Goal: Information Seeking & Learning: Learn about a topic

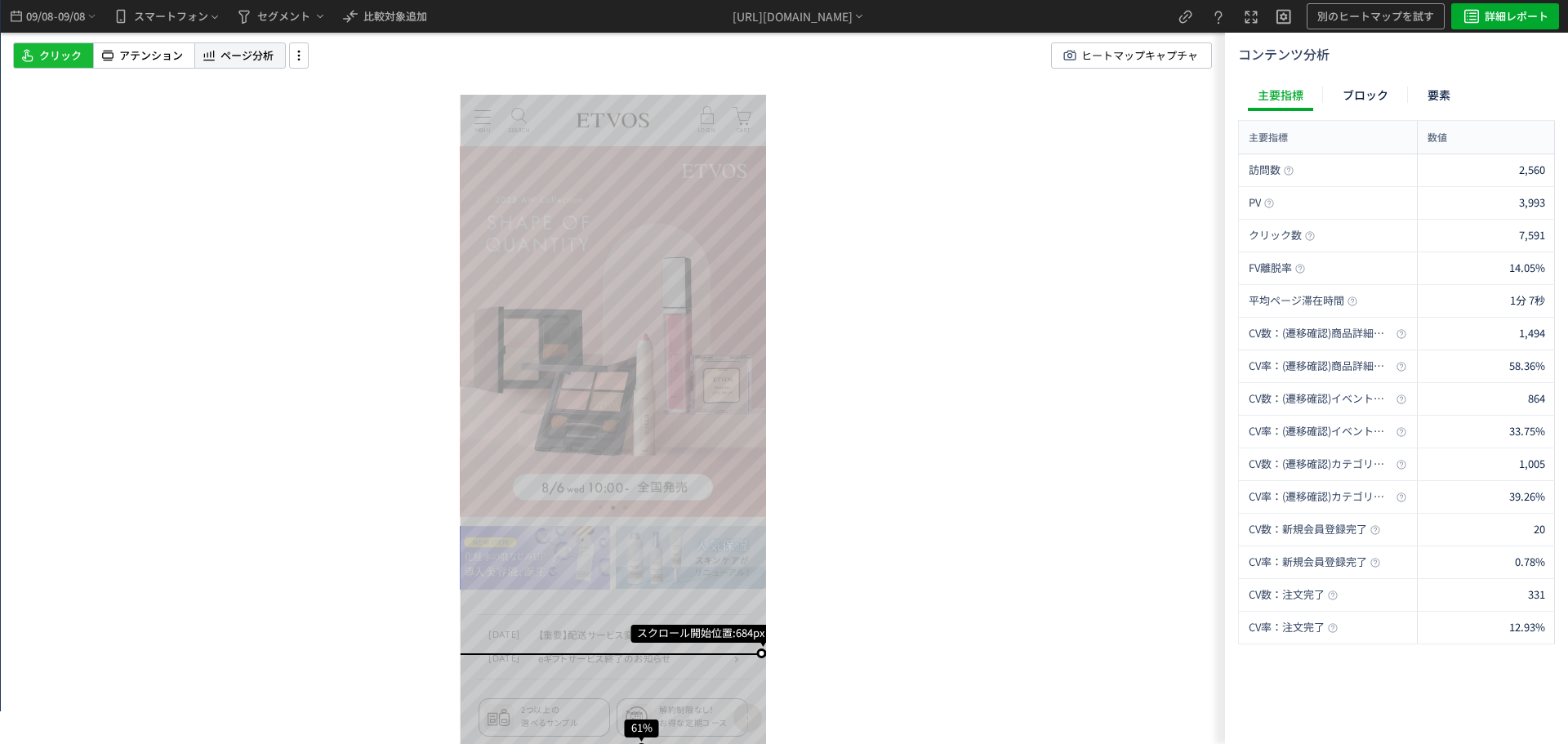
click at [280, 54] on div "ページ分析" at bounding box center [240, 55] width 92 height 26
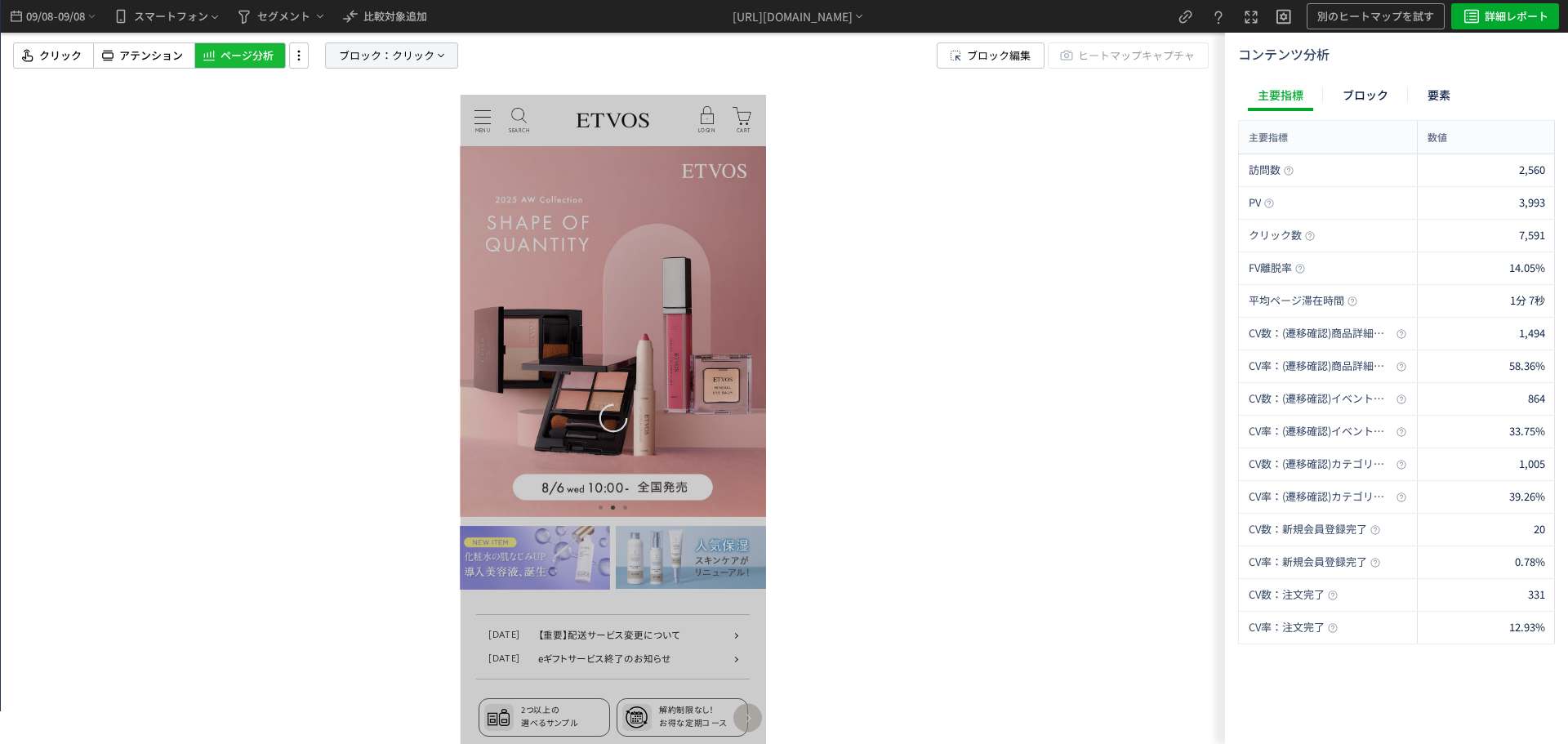
click at [416, 60] on span "クリック" at bounding box center [414, 55] width 43 height 24
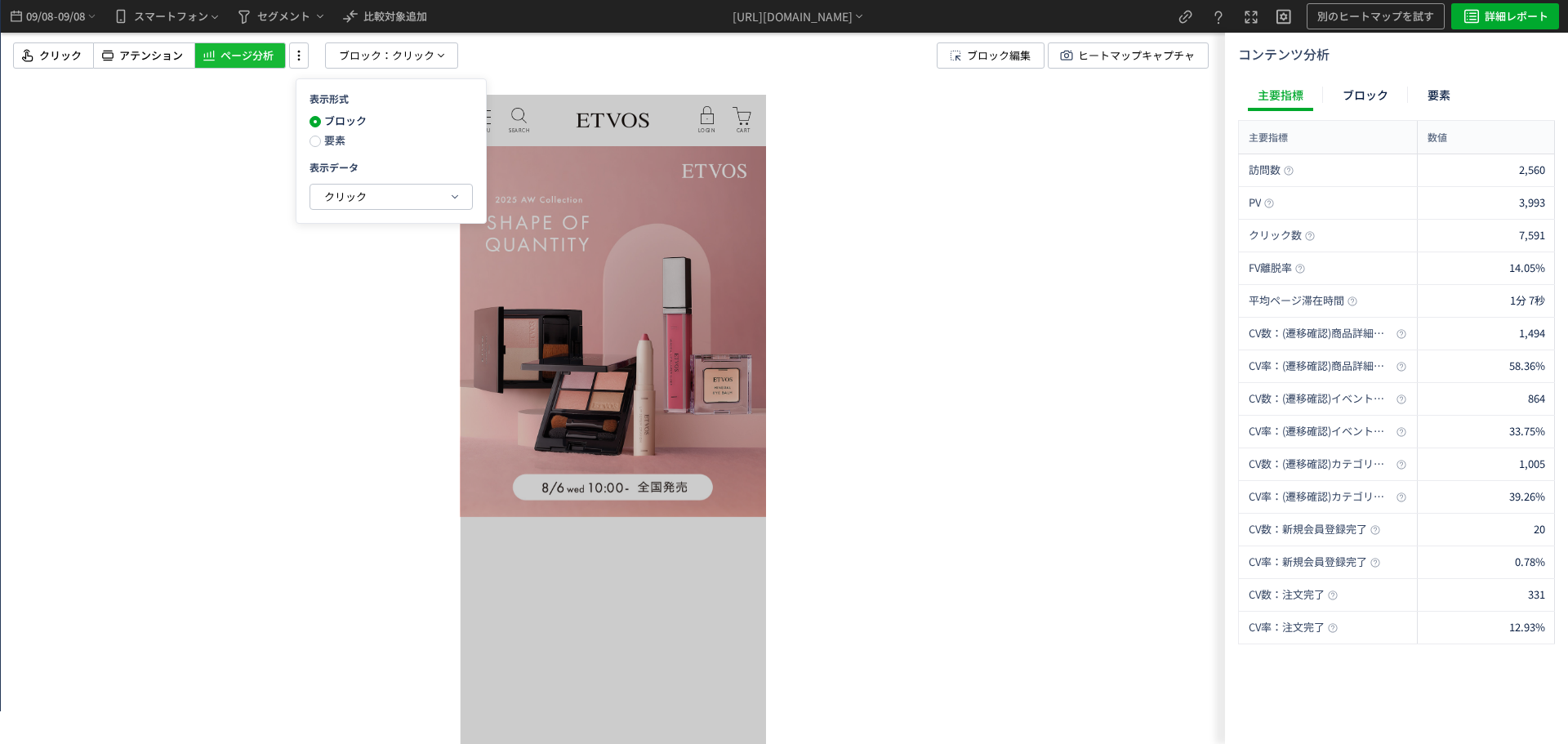
click at [333, 143] on span "要素" at bounding box center [333, 139] width 24 height 15
click at [338, 196] on span "クリック" at bounding box center [346, 196] width 43 height 15
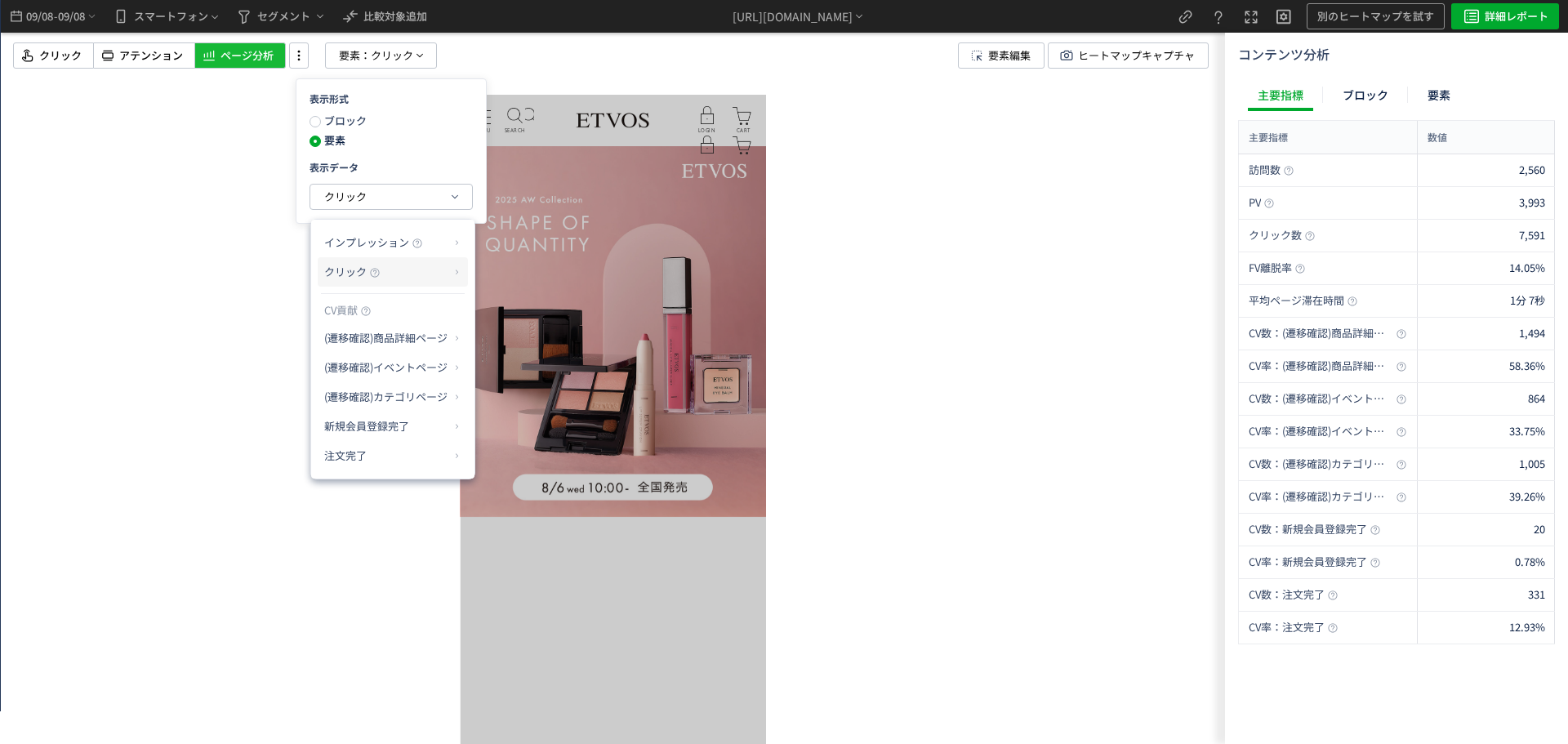
click at [417, 267] on p "クリック" at bounding box center [387, 271] width 125 height 28
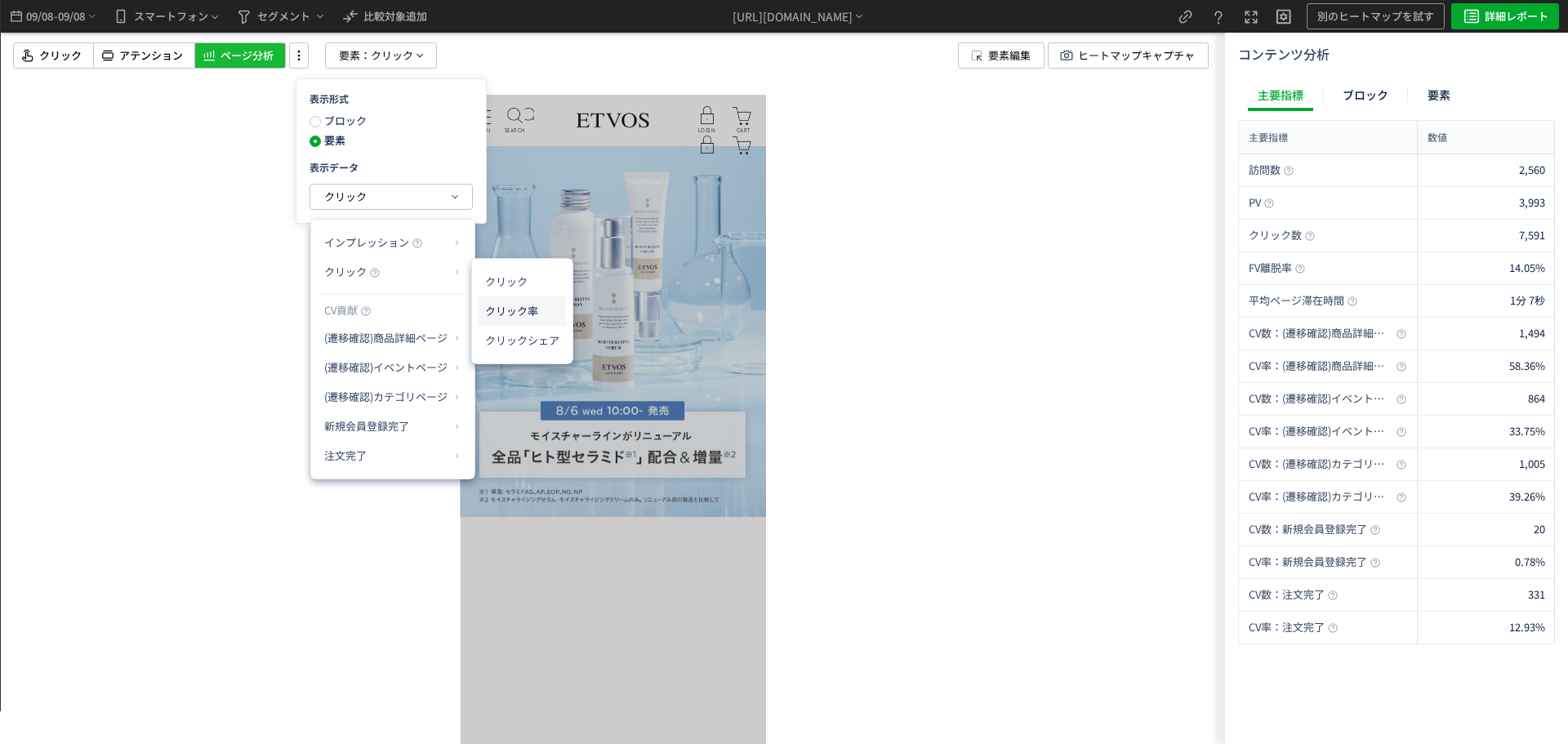
click at [517, 311] on li "クリック率" at bounding box center [523, 310] width 87 height 29
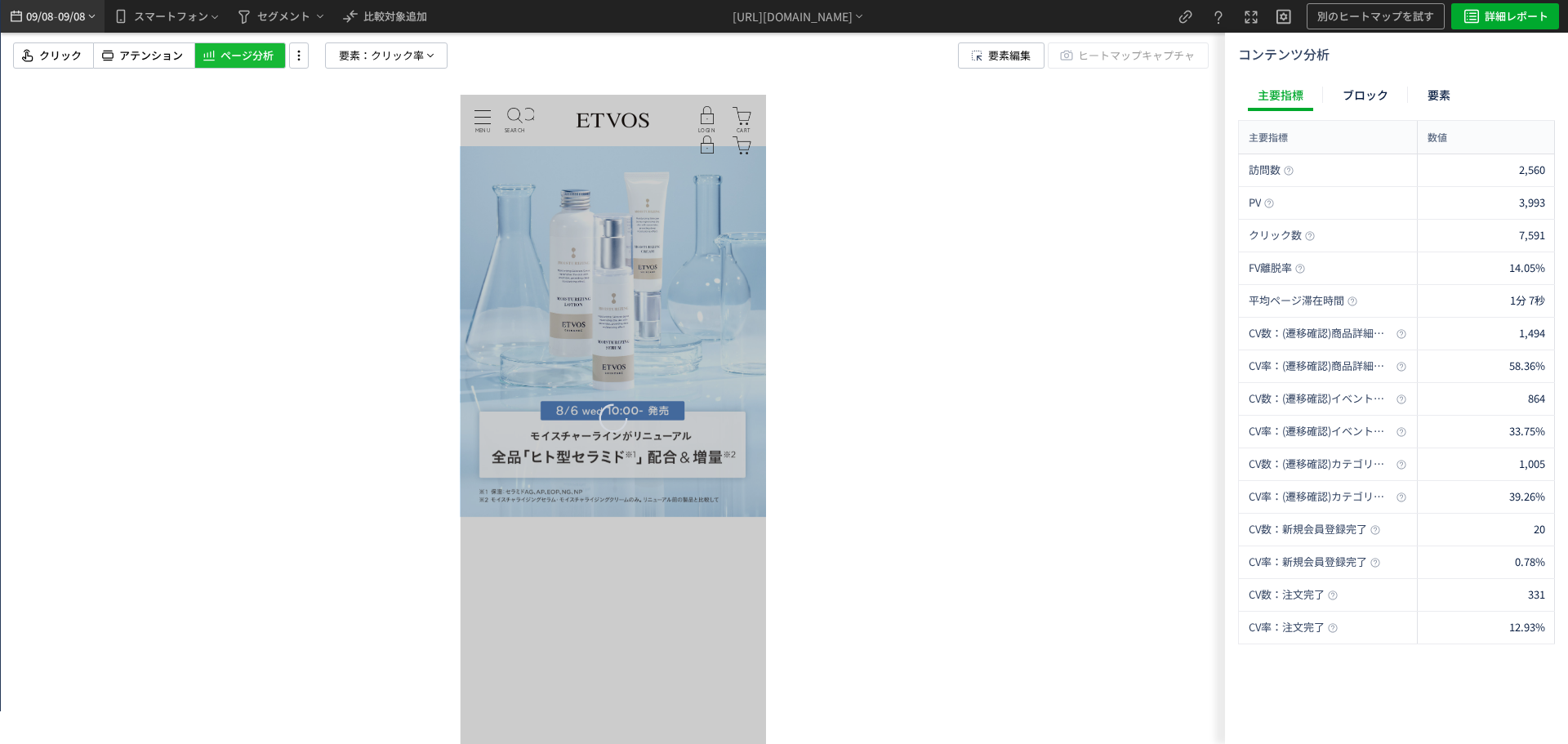
click at [83, 20] on span "09/08" at bounding box center [71, 16] width 28 height 33
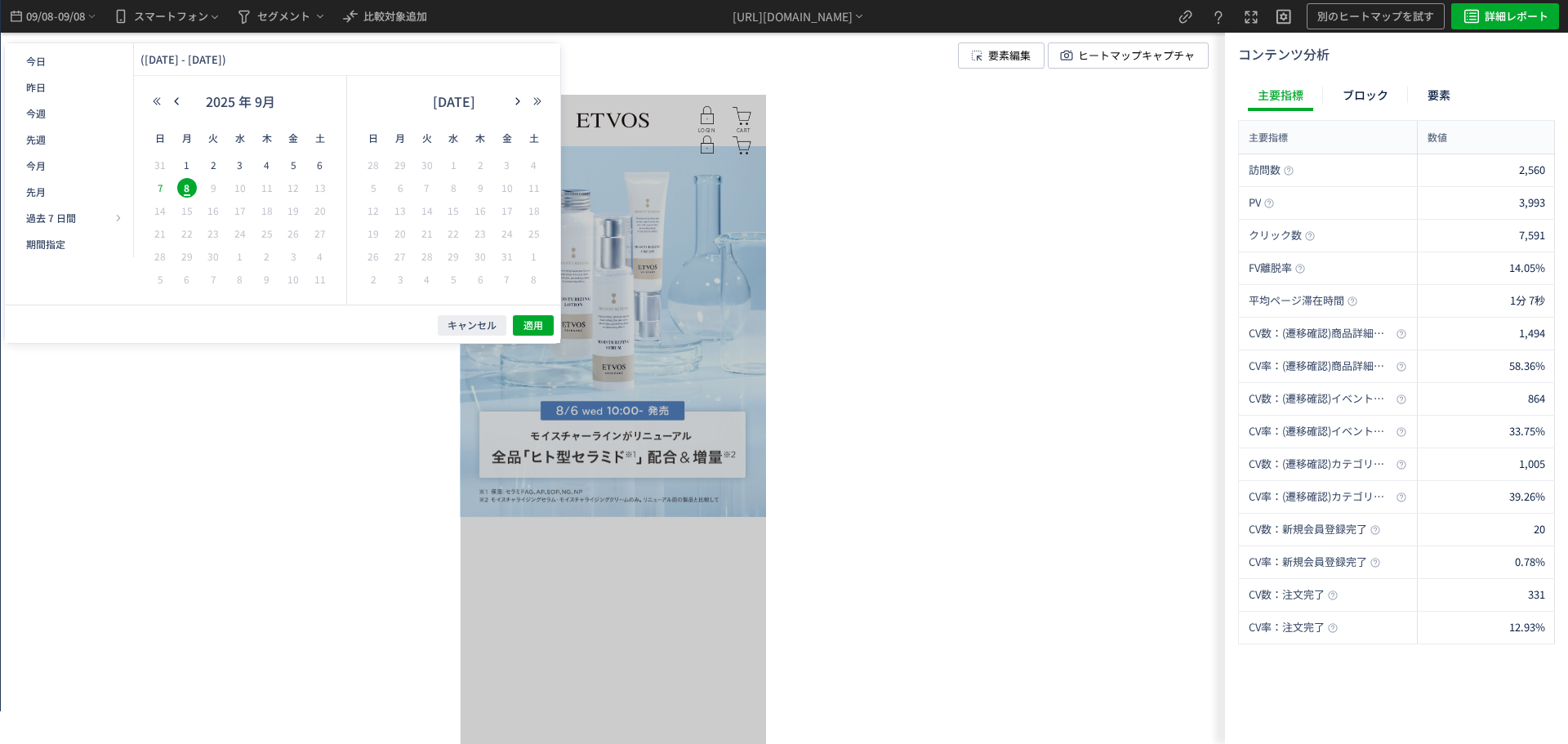
click at [162, 191] on span "7" at bounding box center [160, 188] width 20 height 20
click at [289, 164] on span "5" at bounding box center [293, 165] width 20 height 20
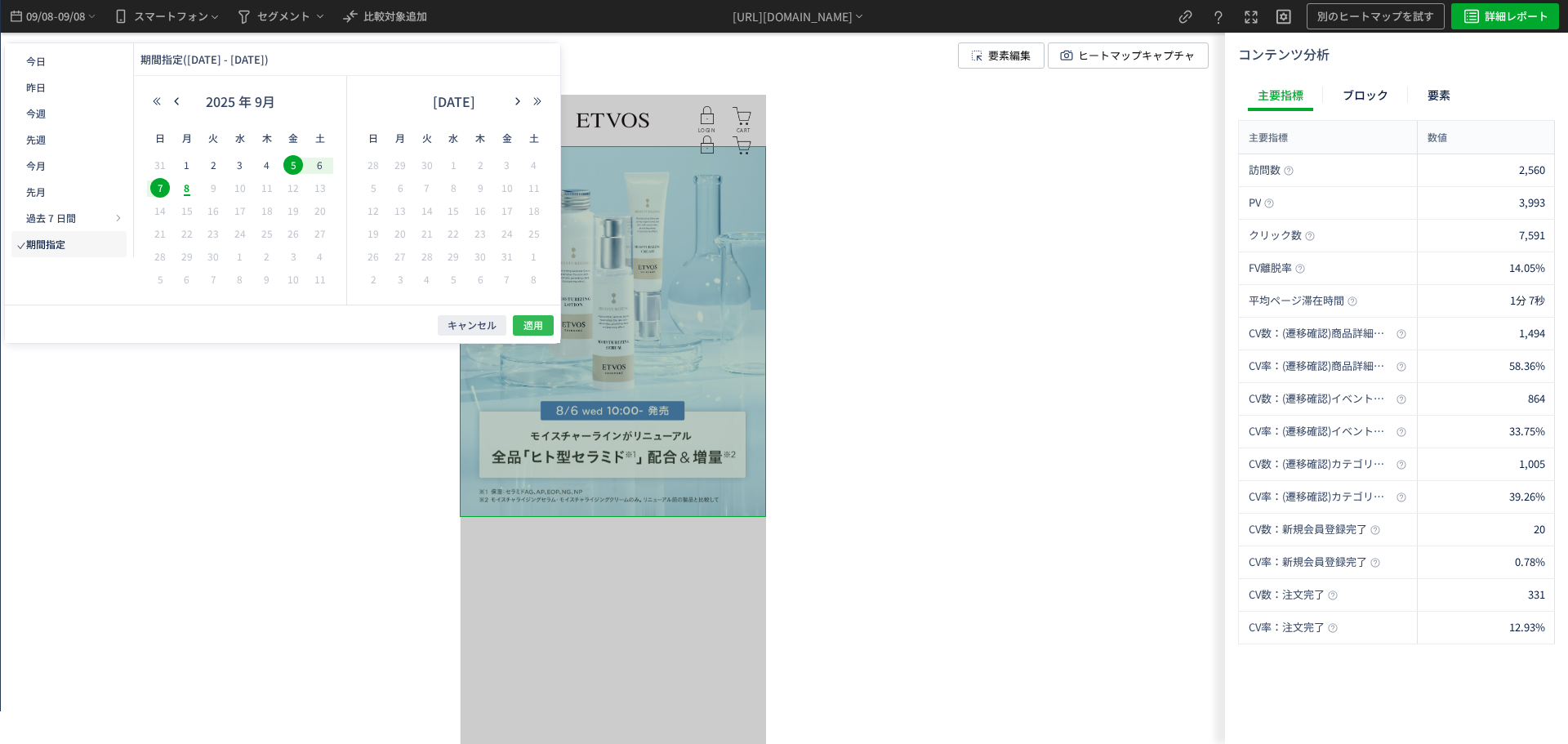
click at [546, 327] on button "適用" at bounding box center [533, 325] width 41 height 21
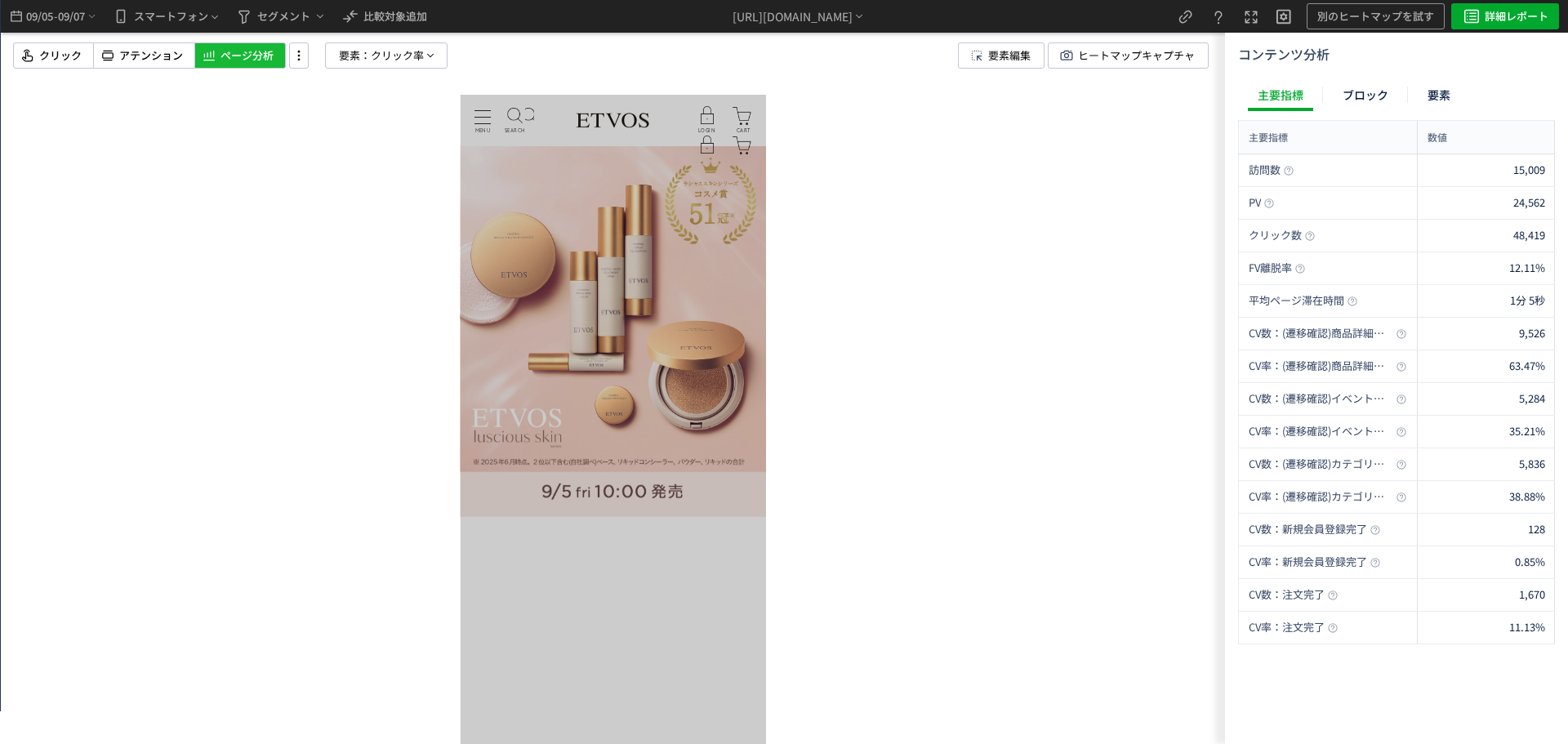
click at [822, 504] on div at bounding box center [613, 372] width 1225 height 744
